Goal: Task Accomplishment & Management: Complete application form

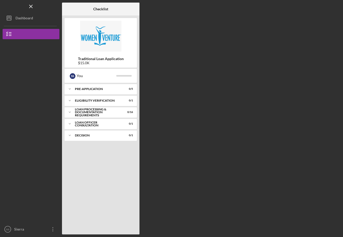
click at [20, 19] on div "Dashboard" at bounding box center [25, 19] width 18 height 12
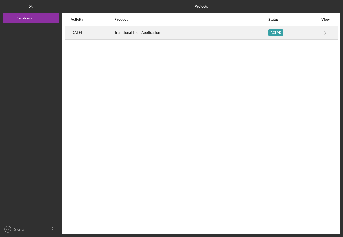
drag, startPoint x: 0, startPoint y: 0, endPoint x: 75, endPoint y: 35, distance: 82.8
click at [75, 35] on time "[DATE]" at bounding box center [76, 32] width 11 height 4
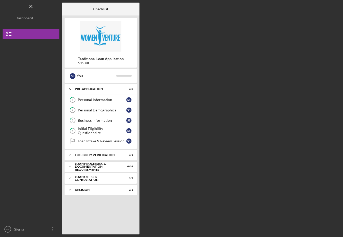
click at [91, 99] on div "Personal Information" at bounding box center [102, 100] width 49 height 4
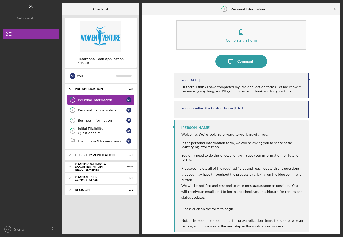
scroll to position [8, 0]
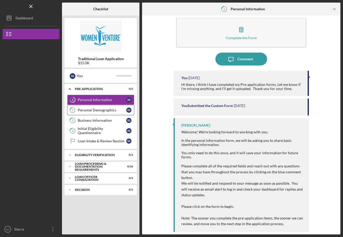
drag, startPoint x: 75, startPoint y: 35, endPoint x: 83, endPoint y: 110, distance: 76.1
click at [83, 110] on div "Personal Demographics" at bounding box center [102, 110] width 49 height 4
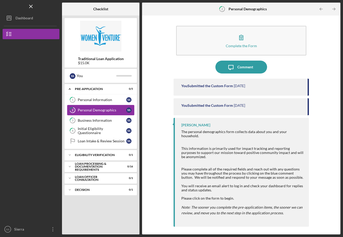
click at [91, 122] on div "Business Information" at bounding box center [102, 121] width 49 height 4
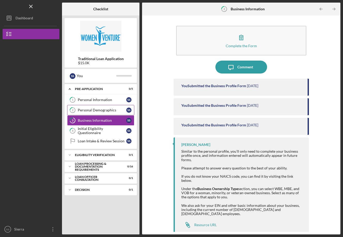
click at [87, 98] on div "Personal Information" at bounding box center [102, 100] width 49 height 4
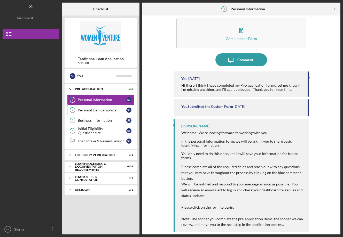
scroll to position [8, 0]
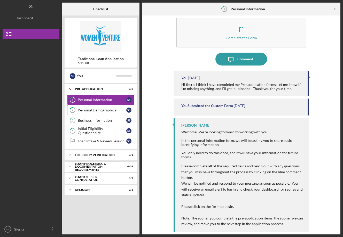
click at [93, 130] on div "Initial Eligibility Questionnaire" at bounding box center [102, 131] width 49 height 8
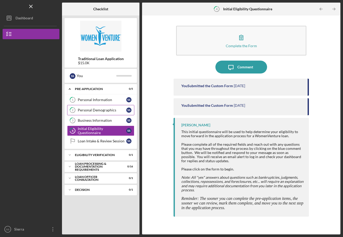
click at [99, 156] on div "Eligibility Verification" at bounding box center [97, 155] width 45 height 3
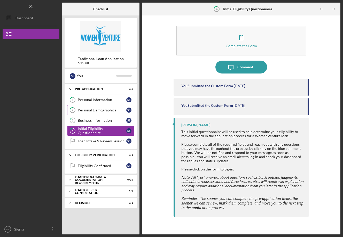
click at [92, 167] on div "Eligibility Confirmed" at bounding box center [102, 166] width 49 height 4
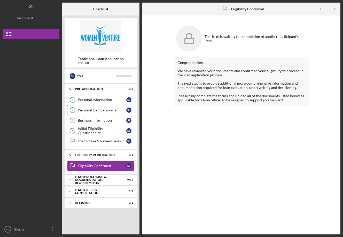
click at [98, 156] on div "Eligibility Verification" at bounding box center [97, 155] width 45 height 3
